Goal: Navigation & Orientation: Find specific page/section

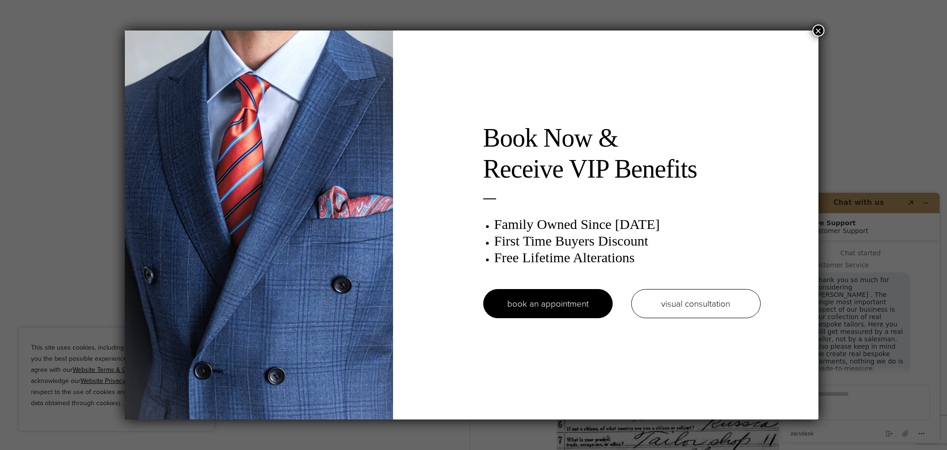
click at [819, 31] on button "×" at bounding box center [819, 31] width 12 height 12
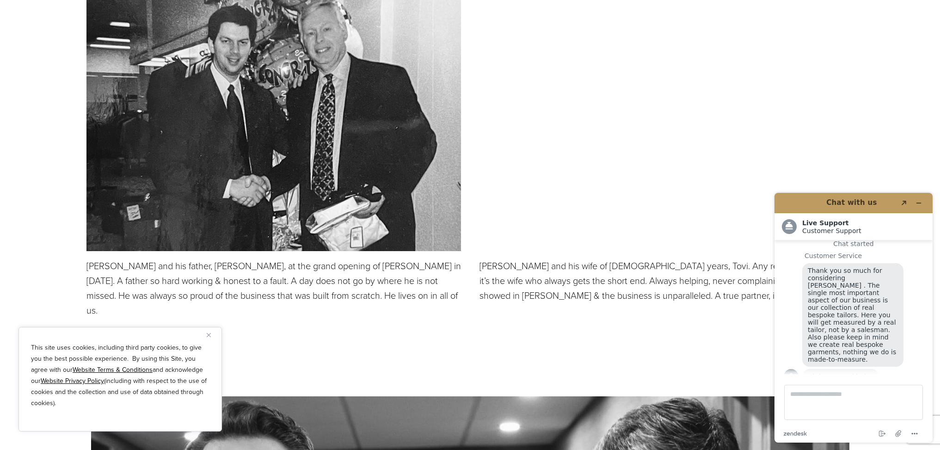
scroll to position [2504, 0]
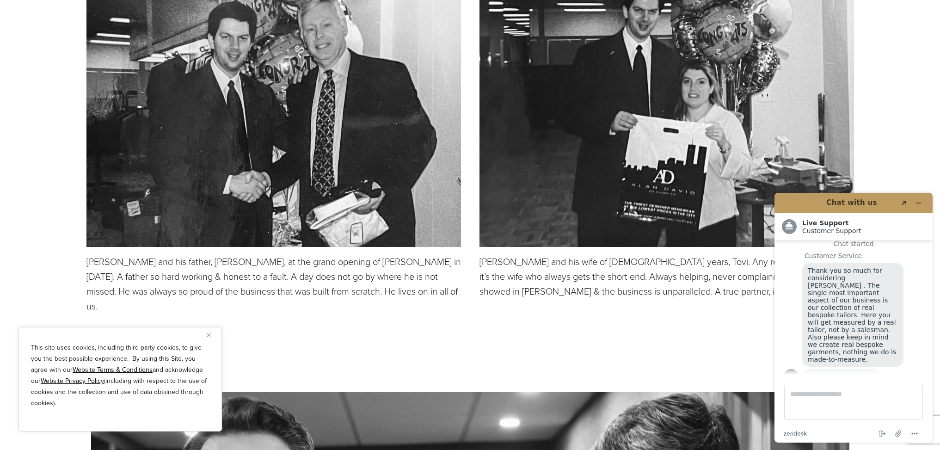
click at [207, 333] on img "Close" at bounding box center [209, 335] width 4 height 4
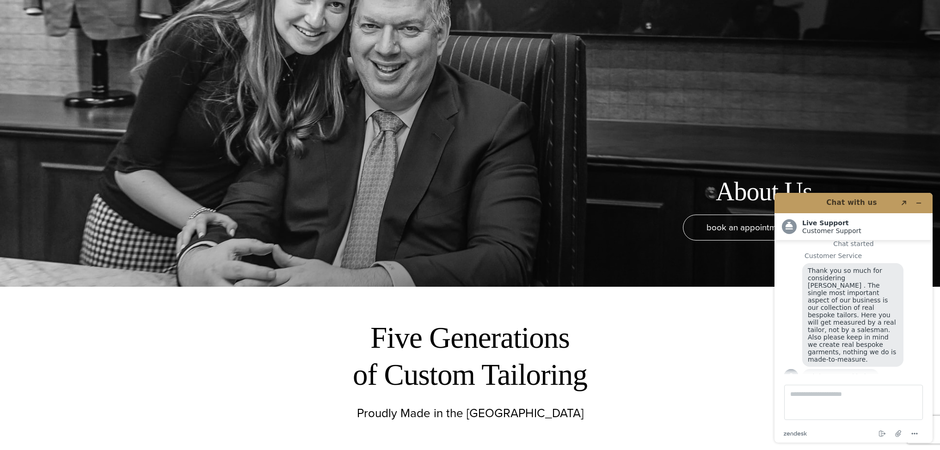
scroll to position [0, 0]
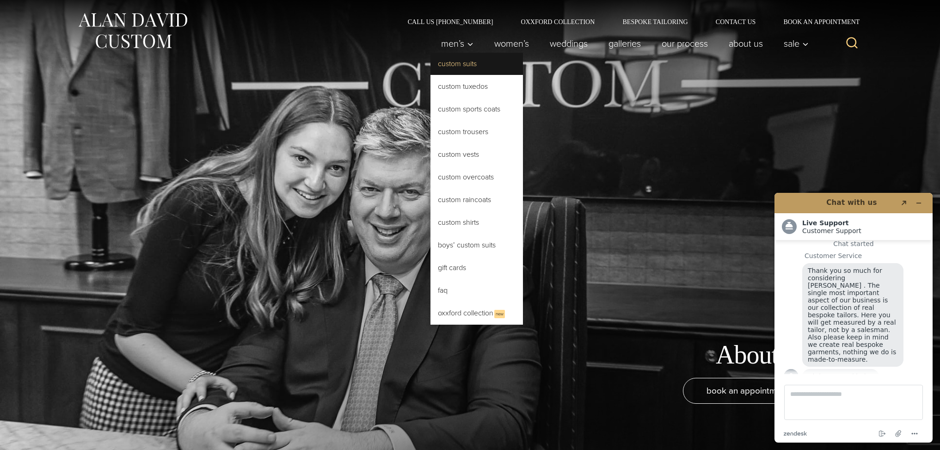
click at [454, 60] on link "Custom Suits" at bounding box center [477, 64] width 92 height 22
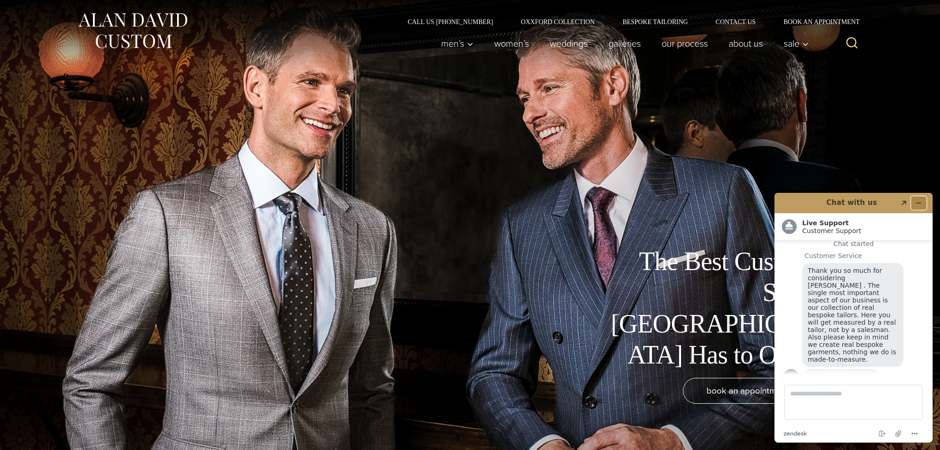
click at [919, 201] on icon "Minimize widget" at bounding box center [919, 203] width 6 height 6
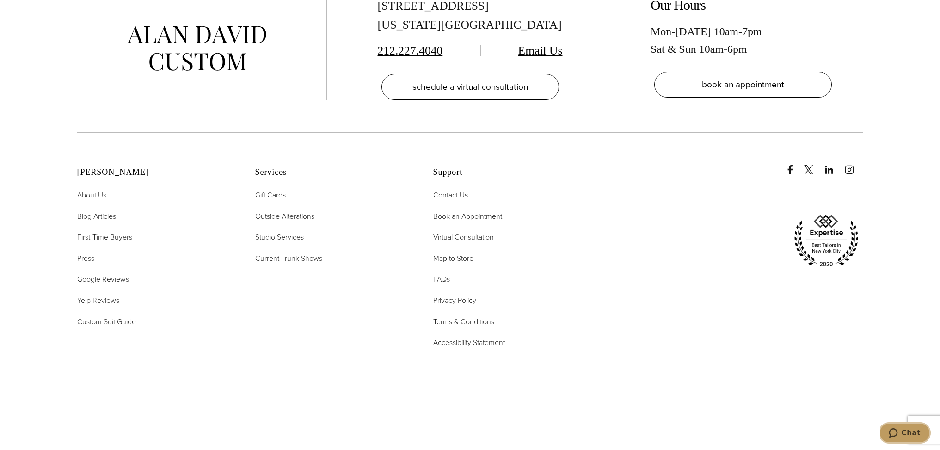
scroll to position [6079, 0]
